Goal: Information Seeking & Learning: Learn about a topic

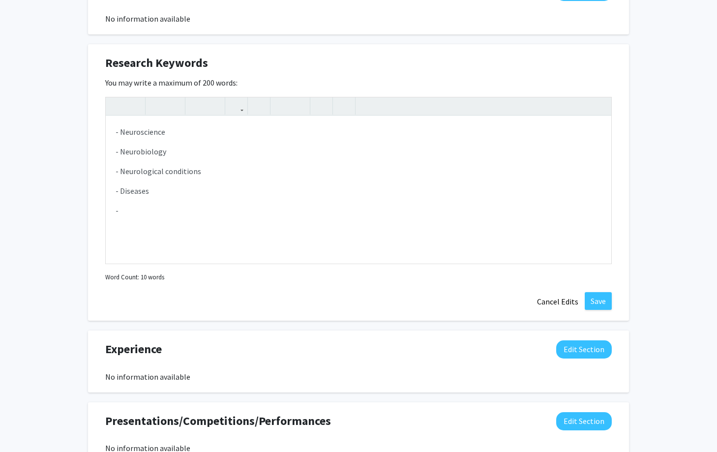
scroll to position [480, 0]
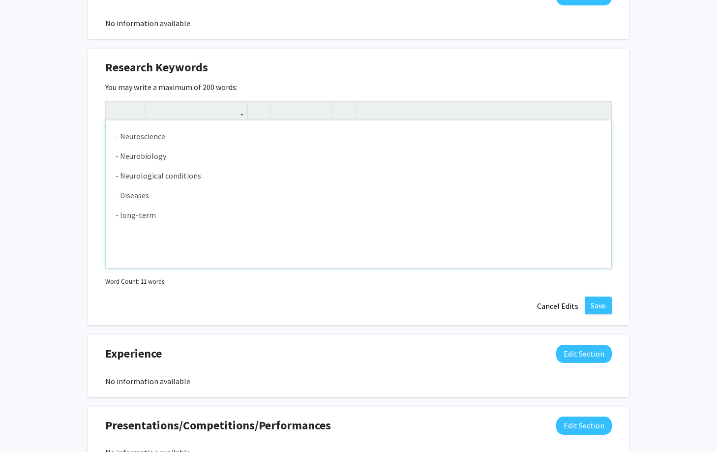
click at [122, 215] on p "- long-term" at bounding box center [359, 215] width 486 height 12
click at [167, 215] on p "- Long-term" at bounding box center [359, 215] width 486 height 12
type textarea "<p>- Neuroscience</p><p>- Neurobiology&nbsp;</p><p>- Neurological conditions&nb…"
click at [350, 300] on button "Save" at bounding box center [598, 305] width 27 height 18
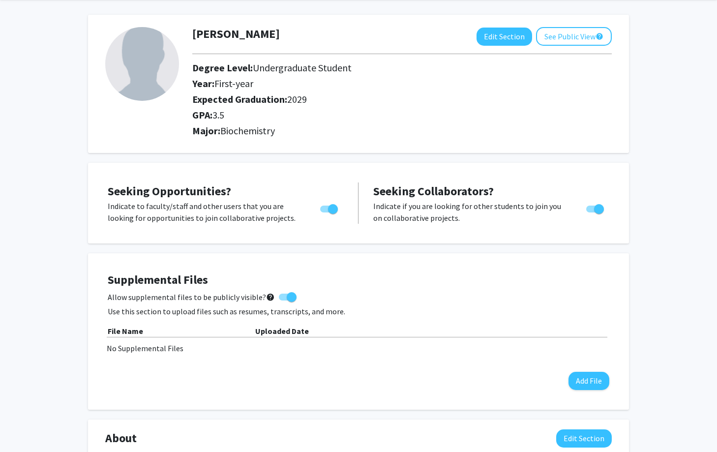
scroll to position [0, 0]
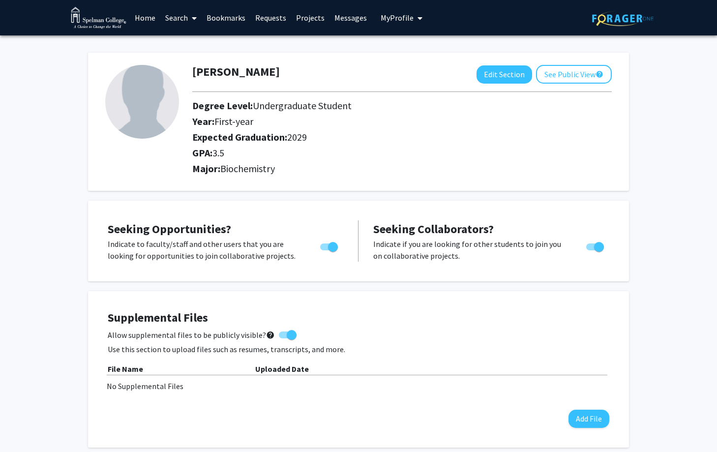
click at [190, 13] on span at bounding box center [192, 18] width 9 height 34
click at [198, 41] on span "Faculty/Staff" at bounding box center [196, 45] width 72 height 20
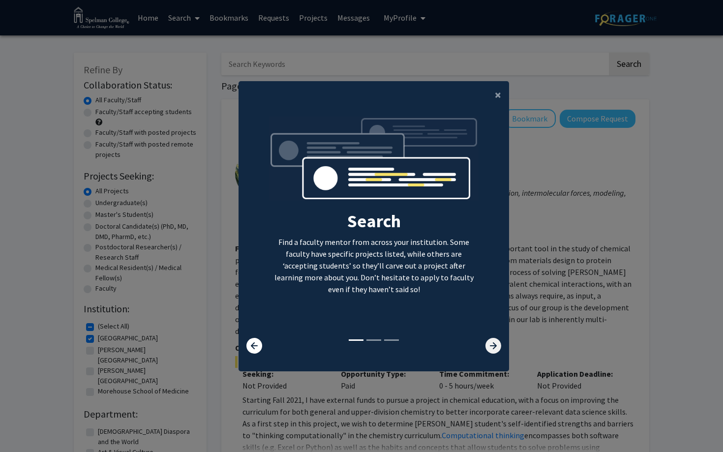
click at [350, 348] on icon at bounding box center [493, 346] width 16 height 16
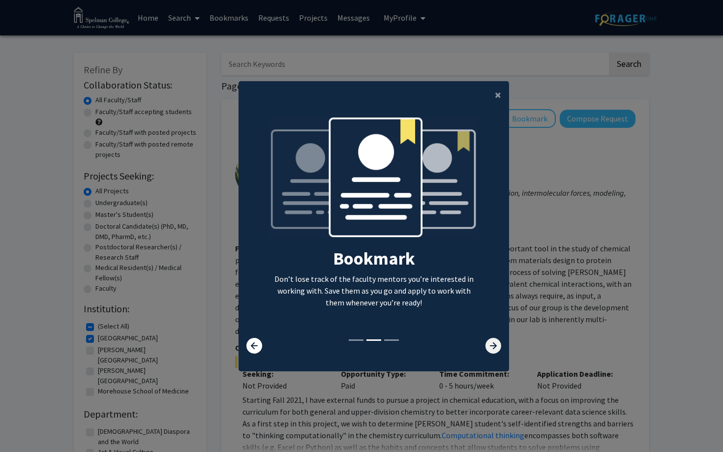
click at [350, 348] on icon at bounding box center [493, 346] width 16 height 16
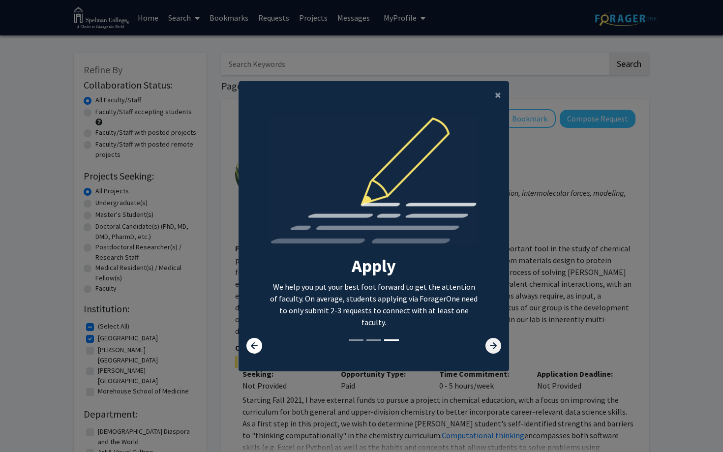
click at [350, 348] on icon at bounding box center [493, 346] width 16 height 16
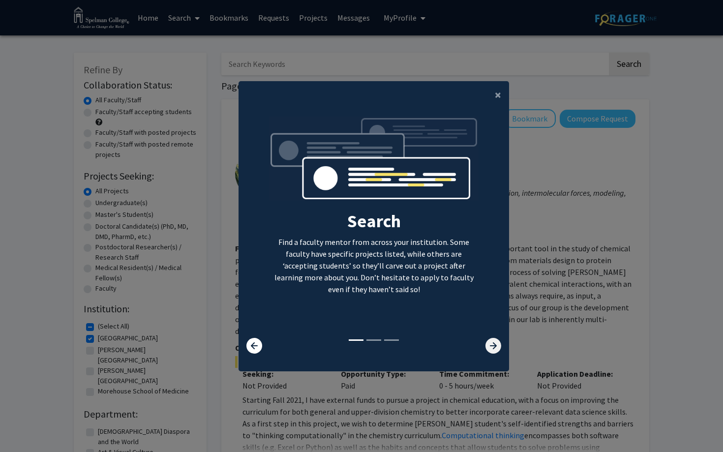
click at [350, 348] on icon at bounding box center [493, 346] width 16 height 16
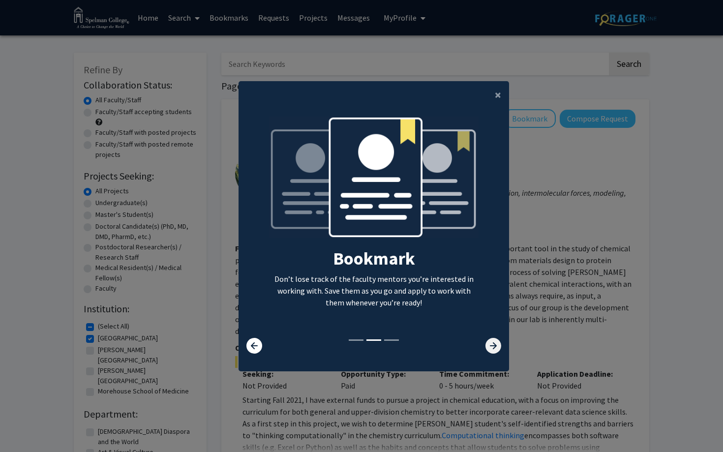
click at [350, 348] on icon at bounding box center [493, 346] width 16 height 16
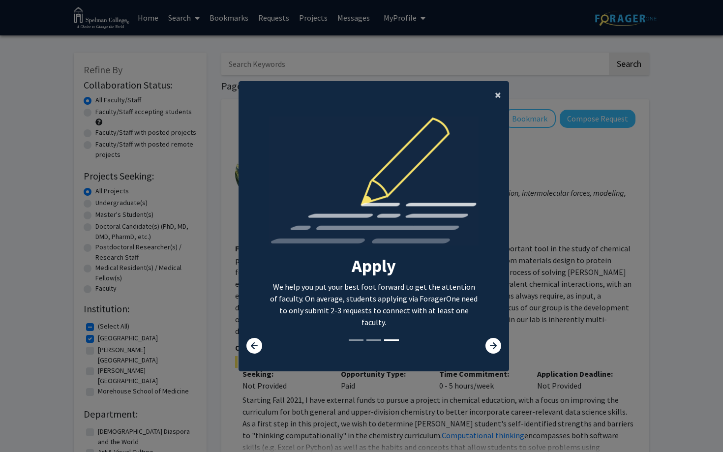
click at [350, 91] on span "×" at bounding box center [498, 94] width 6 height 15
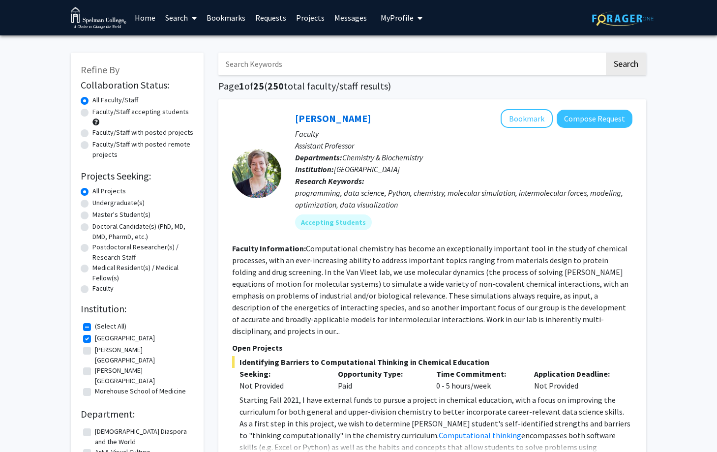
click at [92, 202] on label "Undergraduate(s)" at bounding box center [118, 203] width 52 height 10
click at [92, 202] on input "Undergraduate(s)" at bounding box center [95, 201] width 6 height 6
radio input "true"
click at [92, 115] on label "Faculty/Staff accepting students" at bounding box center [140, 112] width 96 height 10
click at [92, 113] on input "Faculty/Staff accepting students" at bounding box center [95, 110] width 6 height 6
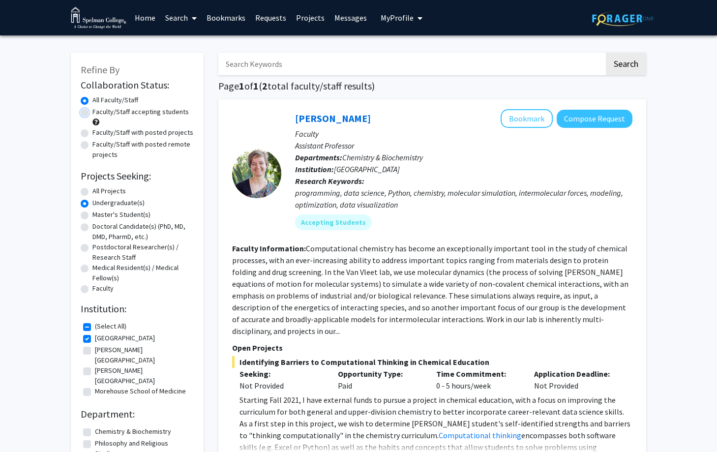
radio input "true"
click at [95, 362] on label "Morehouse School of Medicine" at bounding box center [140, 391] width 91 height 10
click at [95, 362] on input "Morehouse School of Medicine" at bounding box center [98, 389] width 6 height 6
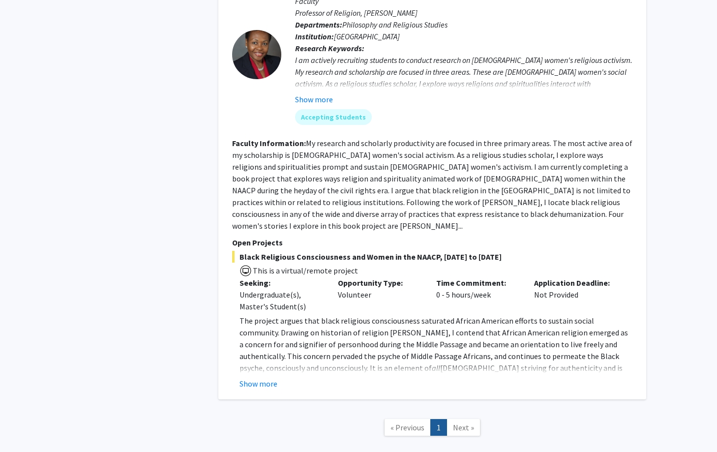
scroll to position [799, 0]
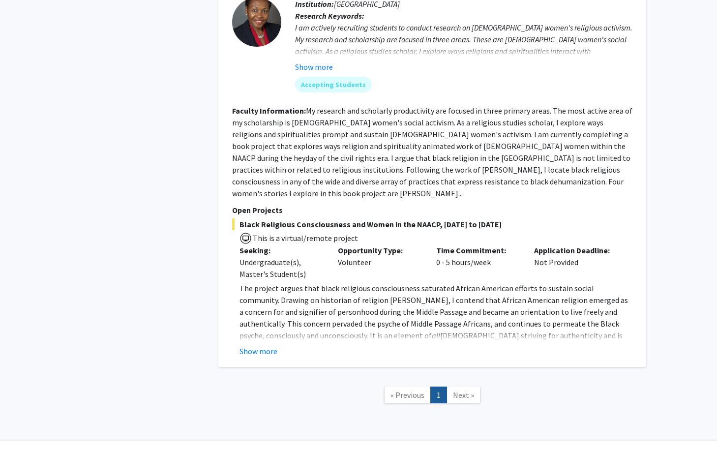
click at [350, 362] on span "Next »" at bounding box center [463, 395] width 21 height 10
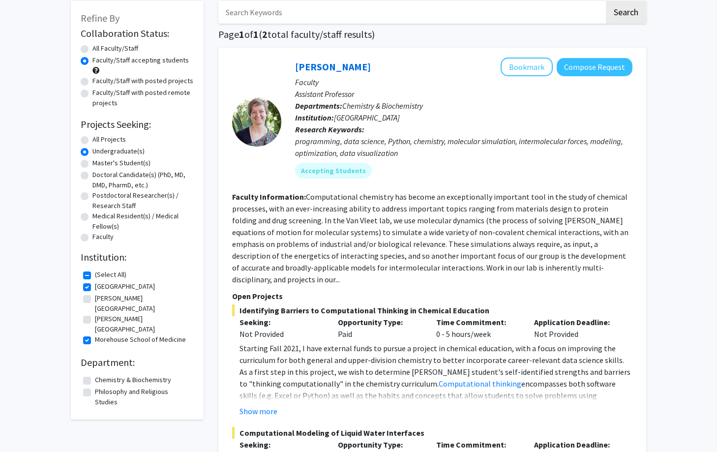
scroll to position [0, 0]
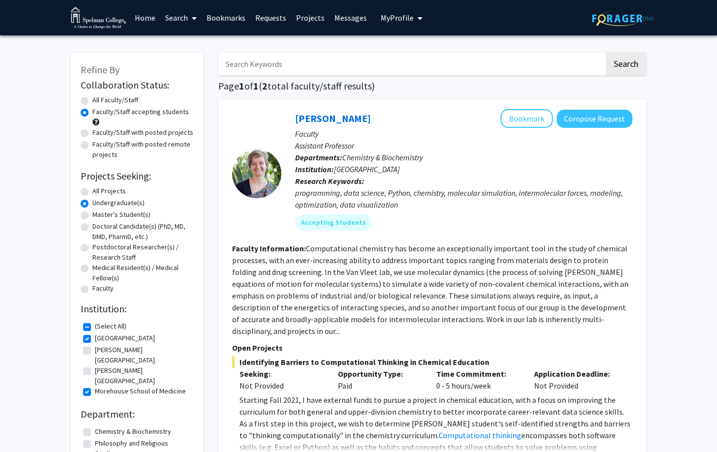
click at [93, 362] on fg-checkbox "[PERSON_NAME][GEOGRAPHIC_DATA][PERSON_NAME]" at bounding box center [137, 392] width 108 height 12
click at [95, 362] on label "Morehouse School of Medicine" at bounding box center [140, 391] width 91 height 10
click at [95, 362] on input "Morehouse School of Medicine" at bounding box center [98, 389] width 6 height 6
checkbox input "false"
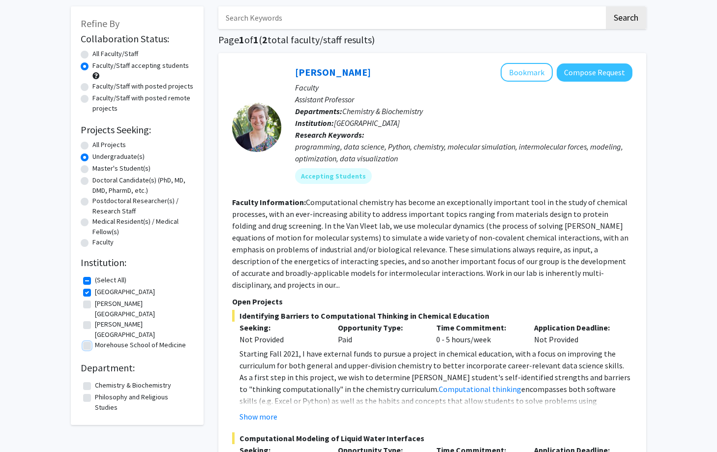
scroll to position [48, 0]
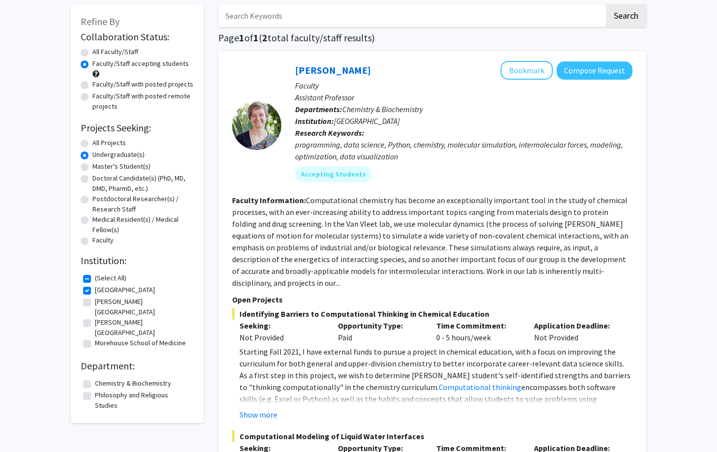
click at [92, 62] on label "Faculty/Staff accepting students" at bounding box center [140, 64] width 96 height 10
click at [92, 62] on input "Faculty/Staff accepting students" at bounding box center [95, 62] width 6 height 6
click at [92, 63] on label "Faculty/Staff accepting students" at bounding box center [140, 64] width 96 height 10
click at [92, 63] on input "Faculty/Staff accepting students" at bounding box center [95, 62] width 6 height 6
click at [92, 51] on label "All Faculty/Staff" at bounding box center [115, 52] width 46 height 10
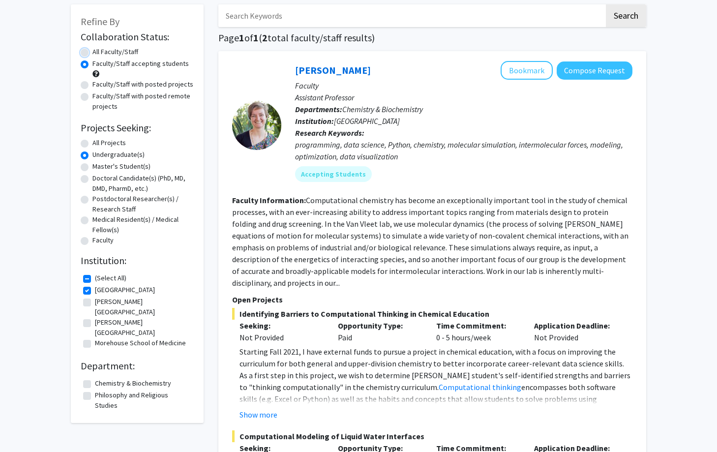
click at [92, 51] on input "All Faculty/Staff" at bounding box center [95, 50] width 6 height 6
radio input "true"
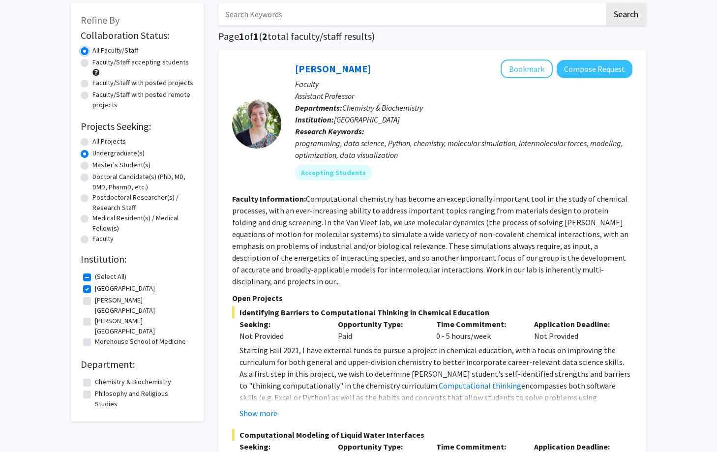
scroll to position [57, 0]
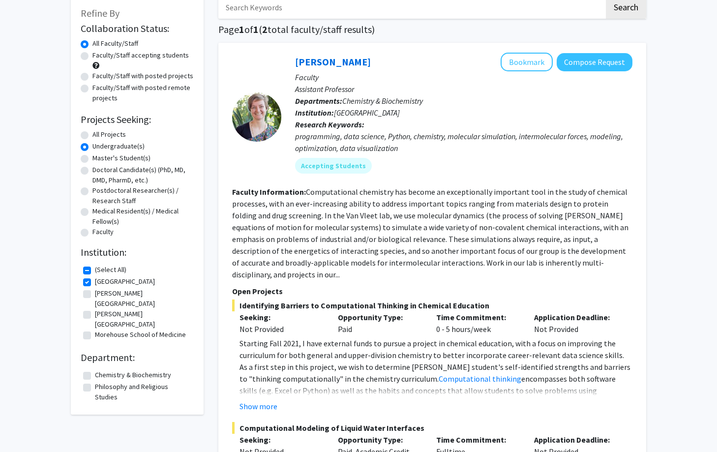
click at [95, 362] on label "Chemistry & Biochemistry" at bounding box center [133, 375] width 76 height 10
click at [95, 362] on input "Chemistry & Biochemistry" at bounding box center [98, 373] width 6 height 6
checkbox input "true"
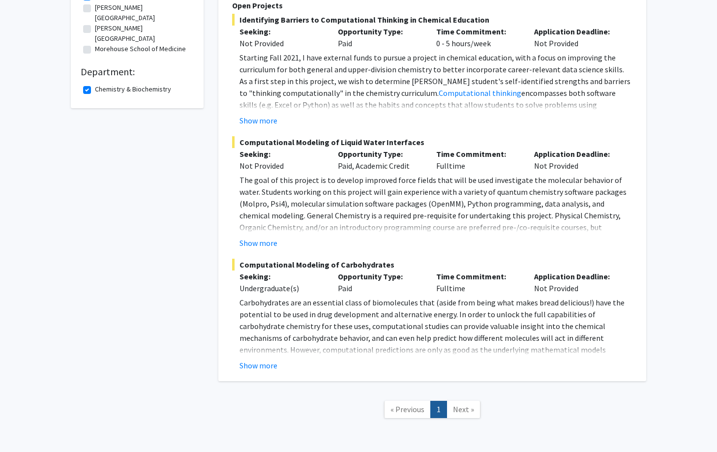
scroll to position [337, 0]
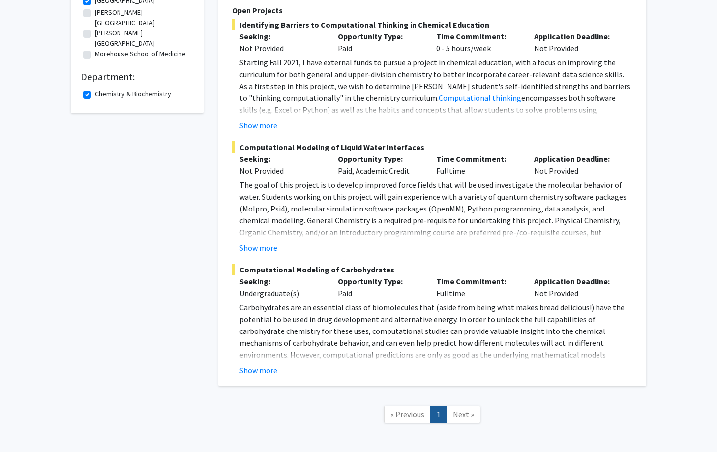
click at [350, 362] on span "« Previous" at bounding box center [407, 414] width 34 height 10
click at [350, 362] on span "Next »" at bounding box center [463, 414] width 21 height 10
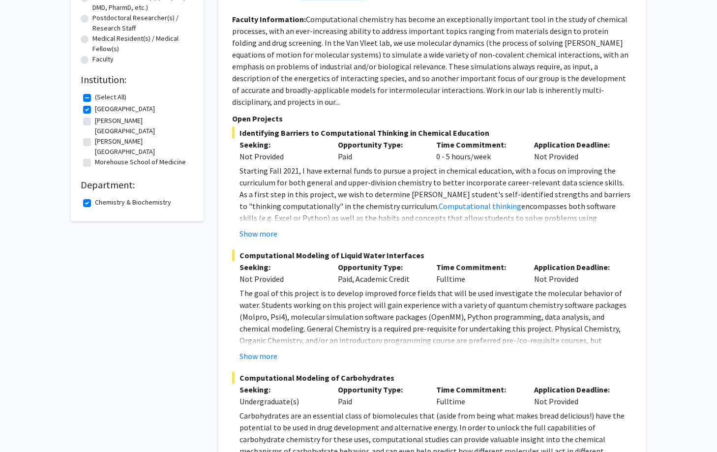
scroll to position [0, 0]
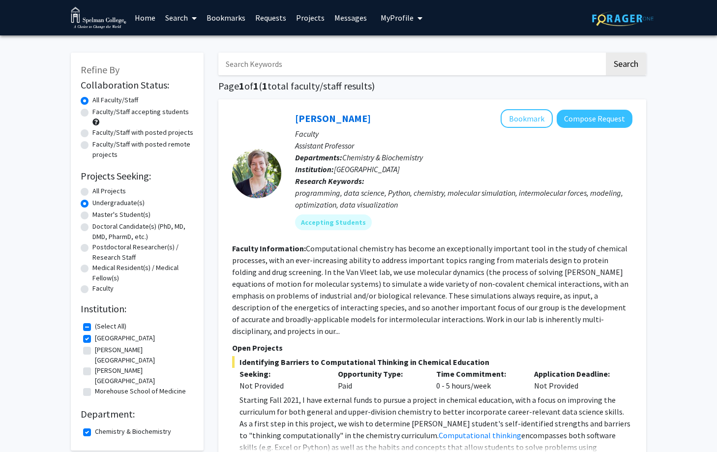
click at [92, 100] on label "All Faculty/Staff" at bounding box center [115, 100] width 46 height 10
click at [92, 100] on input "All Faculty/Staff" at bounding box center [95, 98] width 6 height 6
click at [195, 14] on icon at bounding box center [194, 18] width 5 height 8
click at [184, 61] on span "Students" at bounding box center [190, 65] width 60 height 20
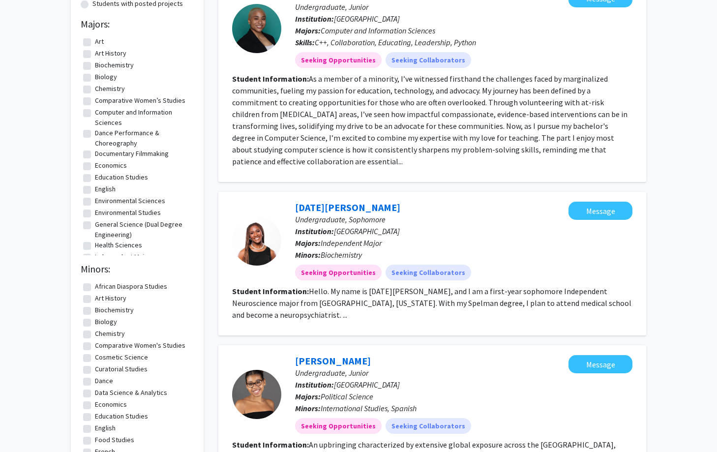
scroll to position [126, 0]
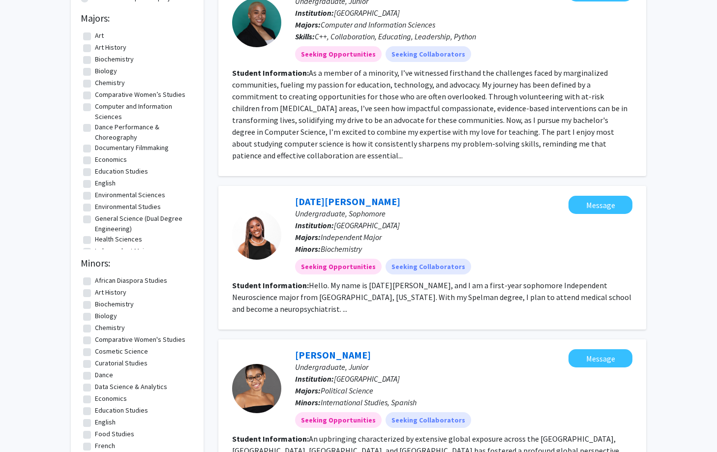
click at [350, 280] on fg-read-more "Hello. My name is [DATE][PERSON_NAME], and I am a first-year sophomore Independ…" at bounding box center [431, 296] width 399 height 33
click at [350, 232] on span "Independent Major" at bounding box center [351, 237] width 61 height 10
click at [350, 286] on fg-read-more "Hello. My name is [DATE][PERSON_NAME], and I am a first-year sophomore Independ…" at bounding box center [431, 296] width 399 height 33
click at [350, 292] on fg-search-applicant "[DATE][PERSON_NAME] Undergraduate, Sophomore Institution: Spelman College Major…" at bounding box center [432, 258] width 400 height 124
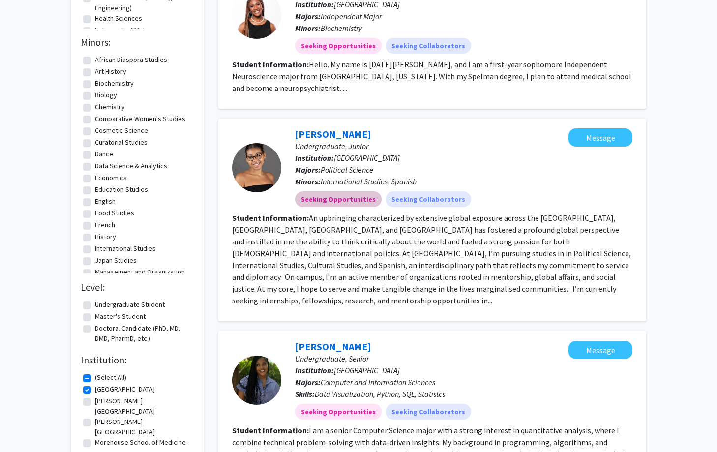
scroll to position [333, 0]
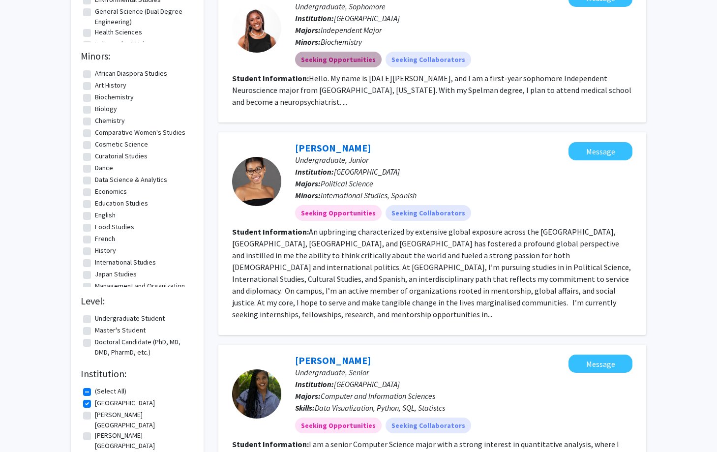
click at [350, 53] on mat-chip "Seeking Opportunities" at bounding box center [338, 60] width 87 height 16
click at [350, 55] on mat-chip "Seeking Collaborators" at bounding box center [428, 60] width 86 height 16
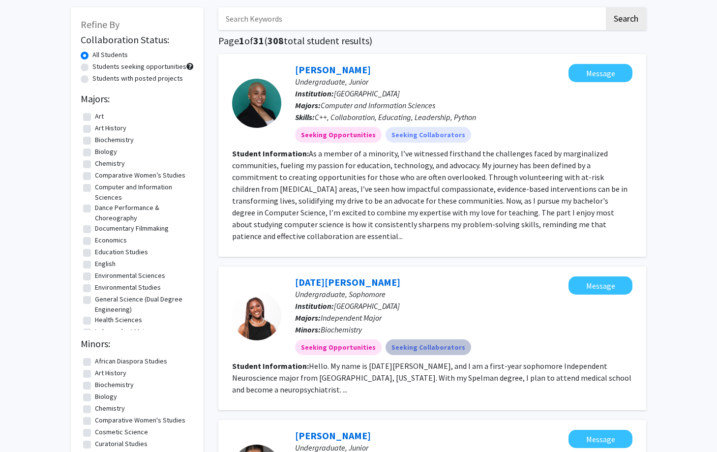
scroll to position [0, 0]
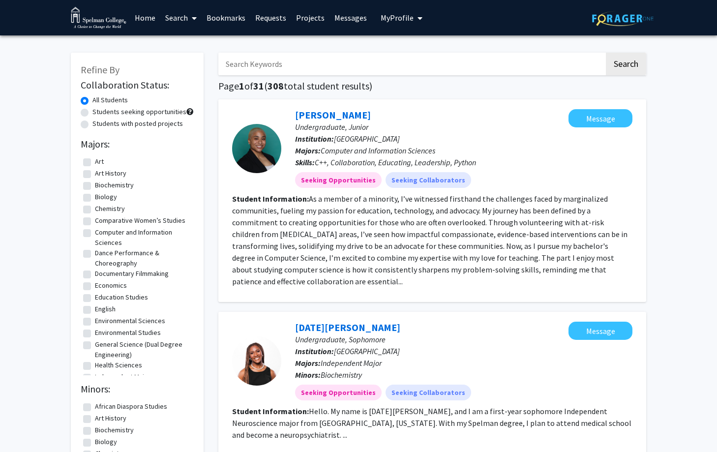
click at [191, 19] on span at bounding box center [192, 18] width 9 height 34
click at [317, 19] on link "Projects" at bounding box center [310, 17] width 38 height 34
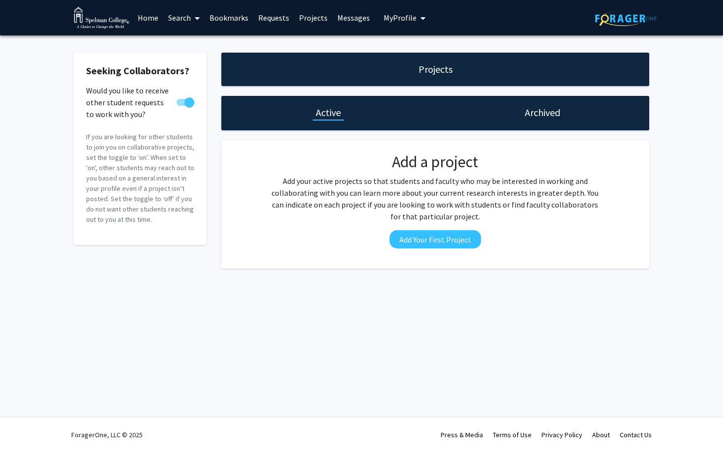
click at [350, 19] on span "My Profile" at bounding box center [400, 18] width 33 height 10
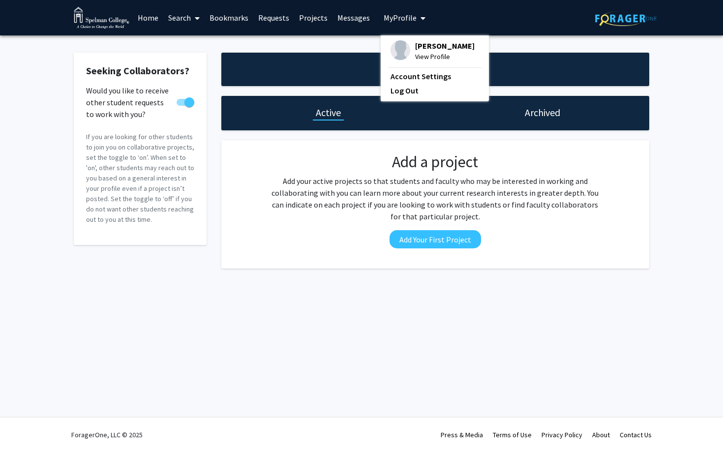
click at [178, 18] on link "Search" at bounding box center [183, 17] width 41 height 34
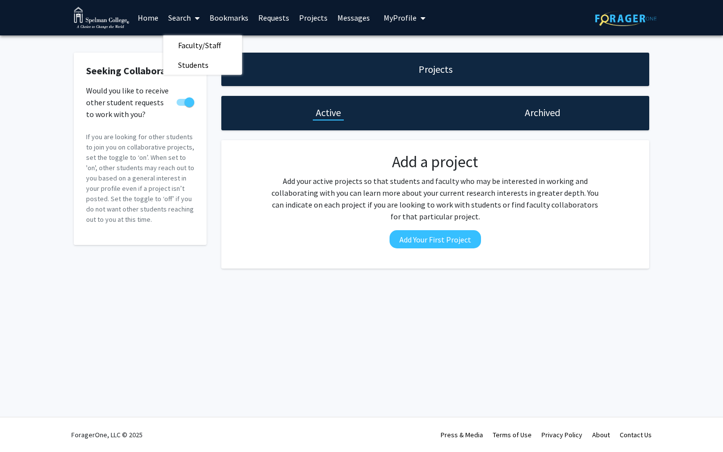
click at [150, 15] on link "Home" at bounding box center [148, 17] width 30 height 34
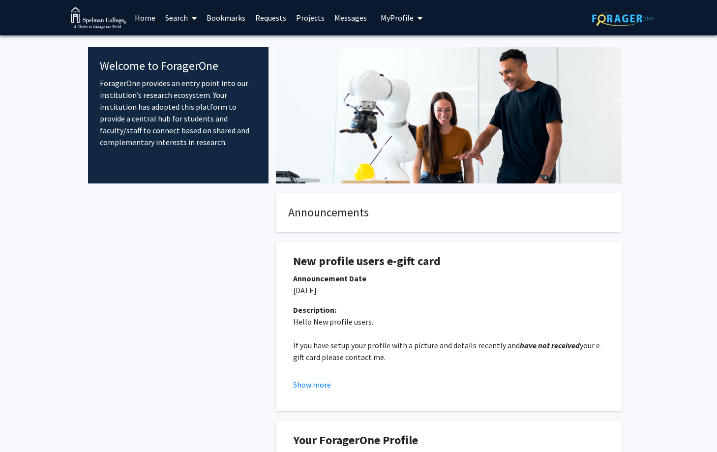
click at [350, 13] on span "My Profile" at bounding box center [397, 18] width 33 height 10
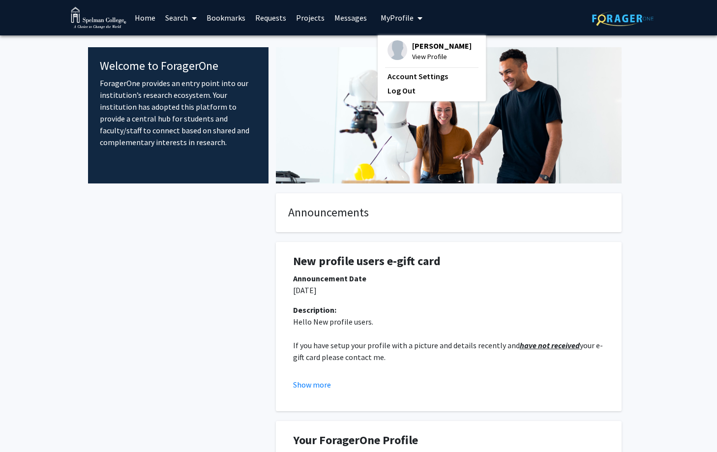
click at [350, 38] on div "[PERSON_NAME] View Profile Account Settings Log Out" at bounding box center [432, 68] width 108 height 66
click at [350, 52] on span "View Profile" at bounding box center [441, 56] width 59 height 11
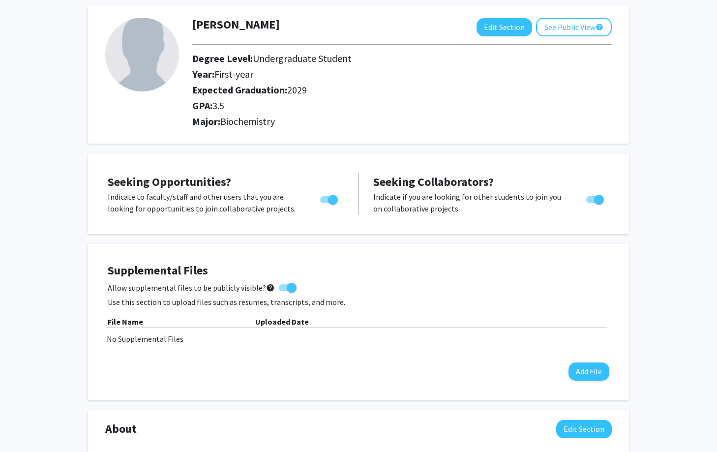
scroll to position [46, 0]
